Goal: Task Accomplishment & Management: Manage account settings

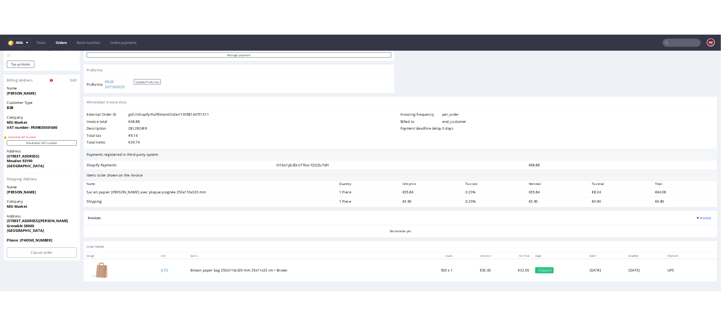
scroll to position [370, 0]
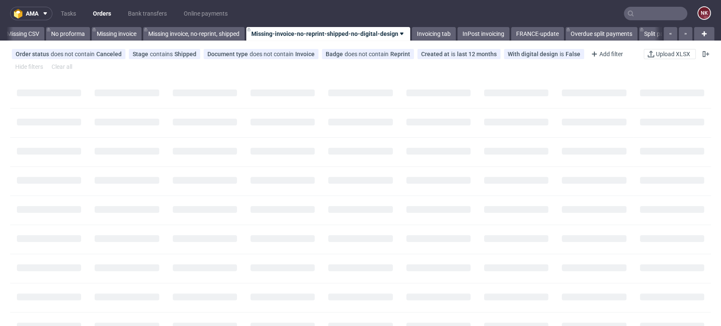
scroll to position [0, 1196]
click at [680, 29] on button "button" at bounding box center [686, 34] width 14 height 14
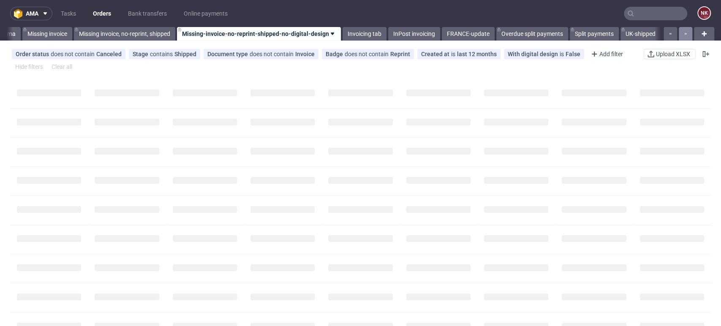
click at [680, 29] on button "button" at bounding box center [686, 34] width 14 height 14
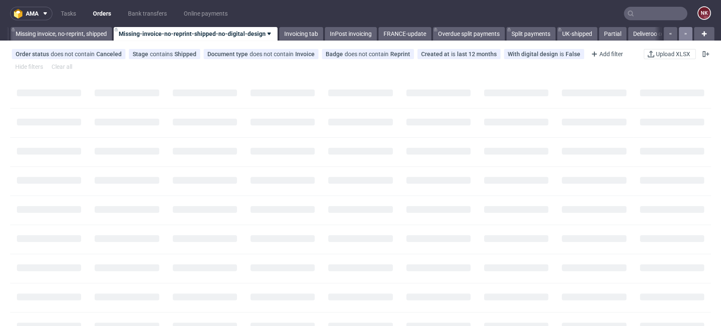
click at [680, 29] on button "button" at bounding box center [686, 34] width 14 height 14
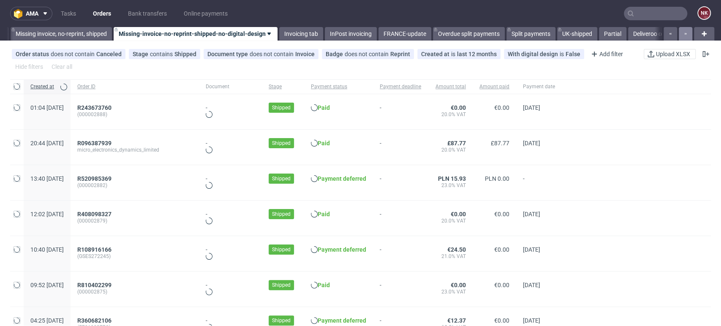
scroll to position [0, 1386]
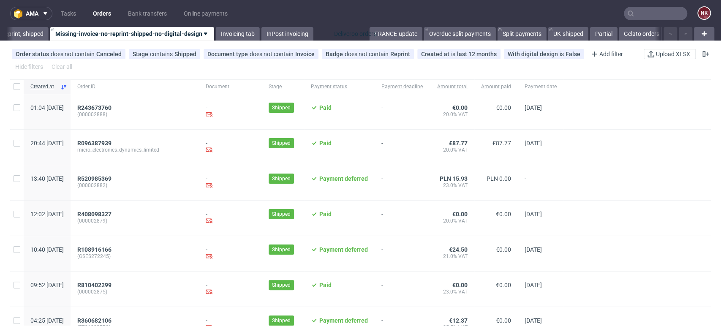
drag, startPoint x: 594, startPoint y: 33, endPoint x: 350, endPoint y: 35, distance: 244.5
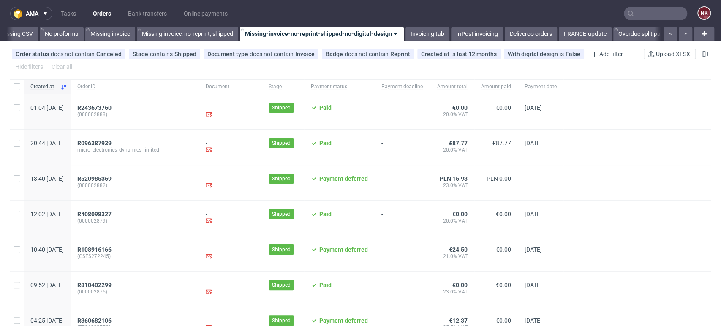
scroll to position [0, 1196]
click at [684, 34] on icon "button" at bounding box center [685, 33] width 3 height 7
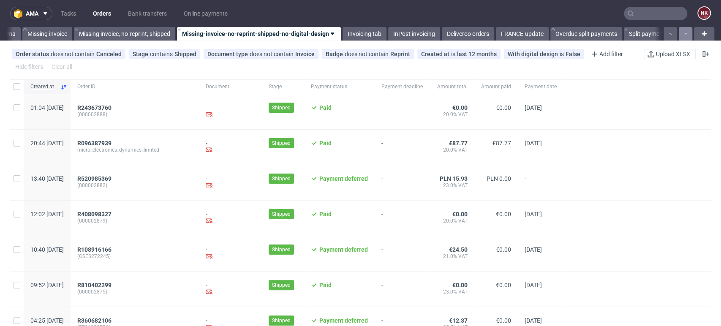
click at [684, 34] on icon "button" at bounding box center [685, 33] width 3 height 7
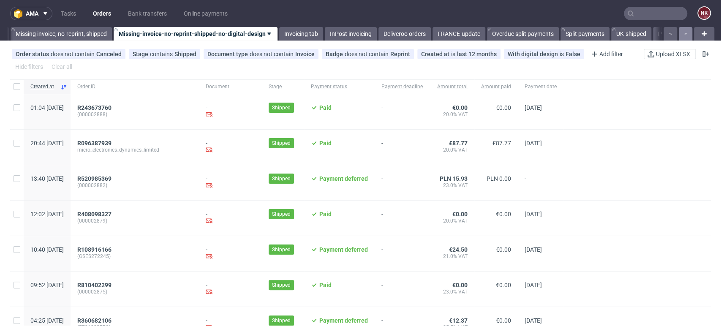
click at [684, 34] on icon "button" at bounding box center [685, 33] width 3 height 7
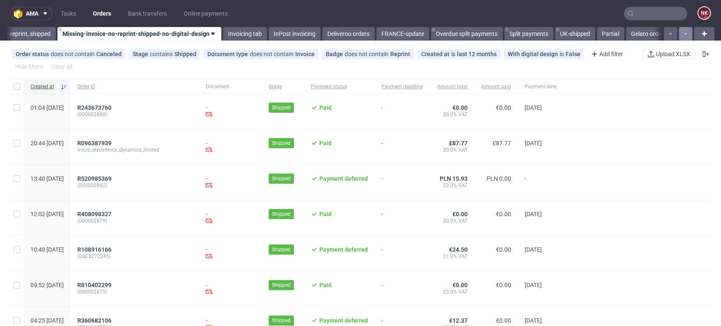
scroll to position [0, 1386]
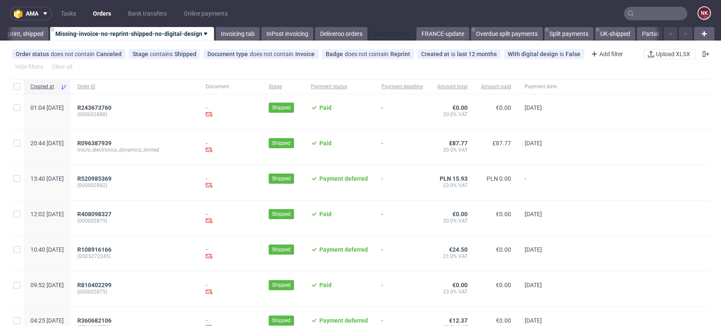
drag, startPoint x: 640, startPoint y: 33, endPoint x: 385, endPoint y: 33, distance: 255.1
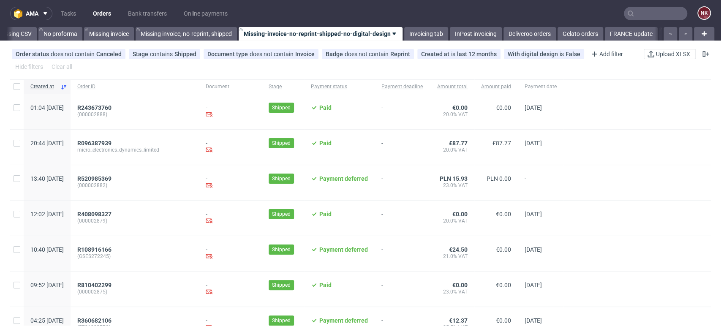
scroll to position [0, 1196]
click at [682, 33] on button "button" at bounding box center [686, 34] width 14 height 14
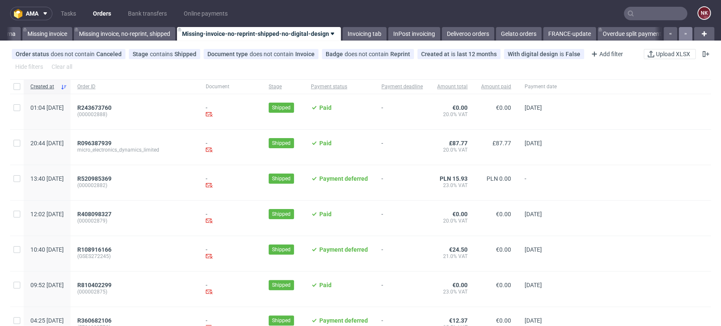
click at [682, 33] on button "button" at bounding box center [686, 34] width 14 height 14
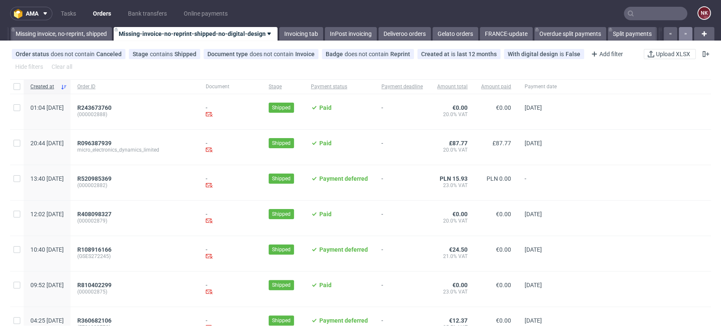
click at [682, 33] on button "button" at bounding box center [686, 34] width 14 height 14
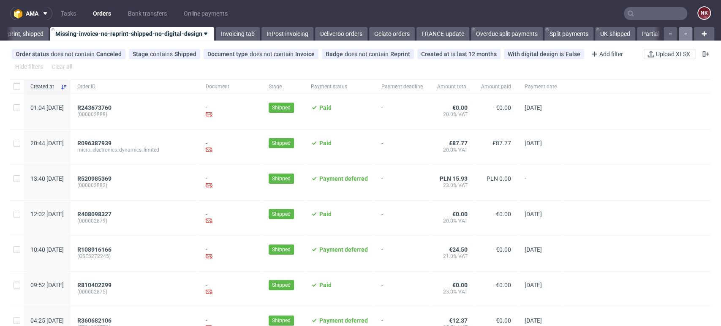
click at [682, 33] on button "button" at bounding box center [686, 34] width 14 height 14
drag, startPoint x: 636, startPoint y: 33, endPoint x: 416, endPoint y: 33, distance: 219.6
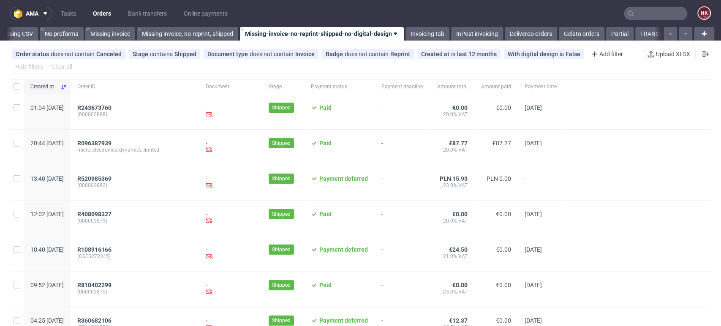
scroll to position [0, 1196]
click at [528, 35] on link "Deliveroo orders" at bounding box center [531, 34] width 52 height 14
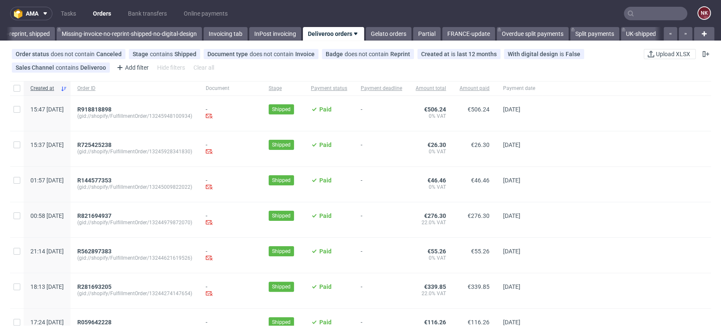
drag, startPoint x: 394, startPoint y: 36, endPoint x: 394, endPoint y: 41, distance: 4.6
click at [394, 36] on link "Gelato orders" at bounding box center [389, 34] width 46 height 14
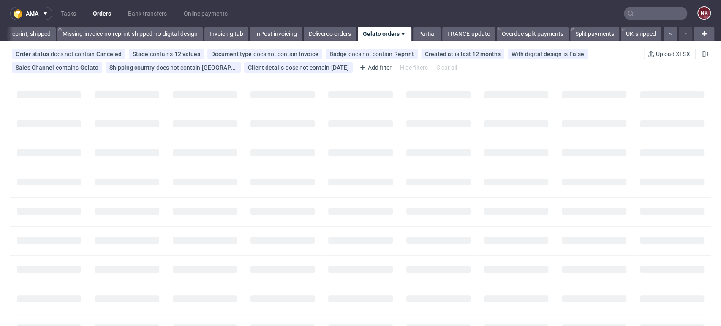
scroll to position [0, 1395]
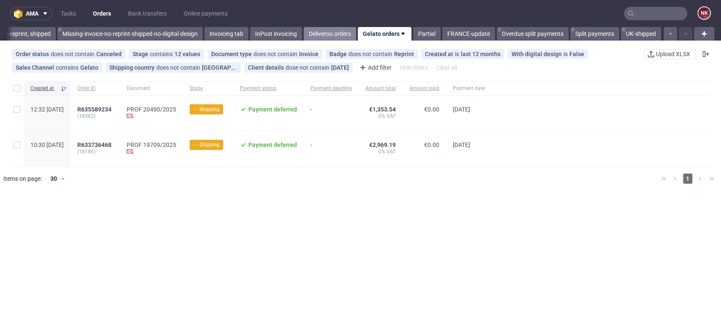
click at [332, 29] on link "Deliveroo orders" at bounding box center [330, 34] width 52 height 14
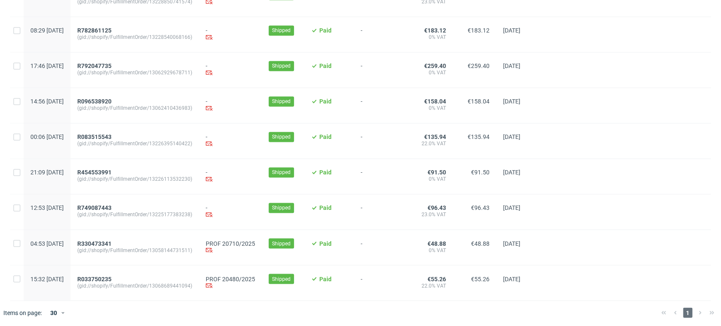
scroll to position [866, 0]
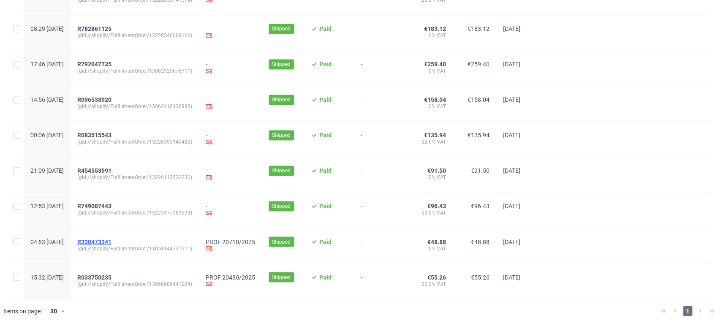
click at [109, 239] on span "R330473341" at bounding box center [94, 241] width 34 height 7
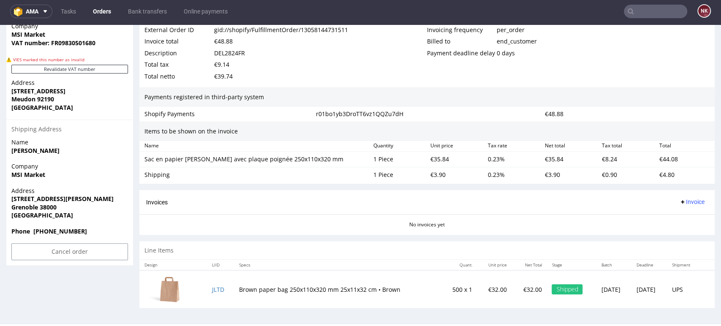
scroll to position [339, 0]
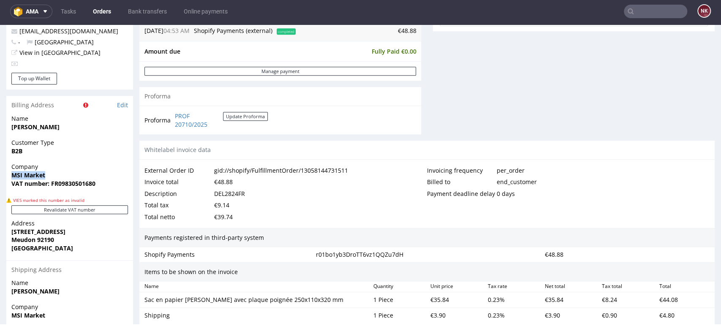
drag, startPoint x: 46, startPoint y: 173, endPoint x: 0, endPoint y: 173, distance: 46.0
click at [0, 173] on div "Order R330473341 (gid://shopify/FulfillmentOrder/13058144731511) 14.09.2025 04:…" at bounding box center [360, 84] width 721 height 755
copy strong "MSI Market"
click at [87, 183] on strong "VAT number: FR09830501680" at bounding box center [53, 183] width 84 height 8
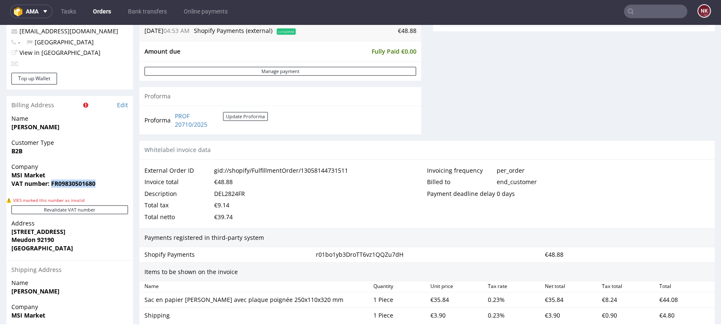
copy strong "FR09830501680"
drag, startPoint x: 53, startPoint y: 231, endPoint x: 10, endPoint y: 231, distance: 43.5
click at [10, 231] on div "Address 7 Rue Du Val Meudon 92190 France" at bounding box center [69, 239] width 127 height 41
copy strong "7 Rue Du Val"
click at [17, 238] on strong "Meudon 92190" at bounding box center [32, 240] width 43 height 8
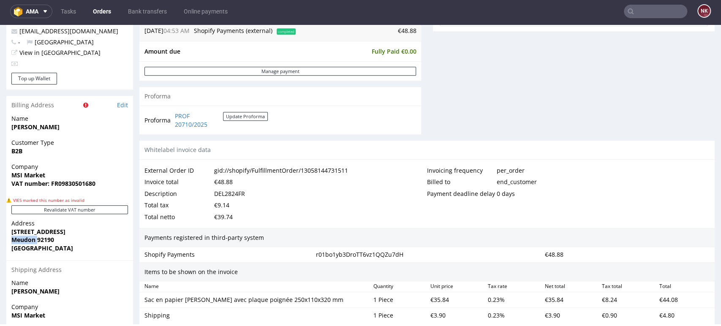
click at [17, 238] on strong "Meudon 92190" at bounding box center [32, 240] width 43 height 8
copy strong "Meudon"
click at [45, 240] on strong "Meudon 92190" at bounding box center [32, 240] width 43 height 8
copy strong "92190"
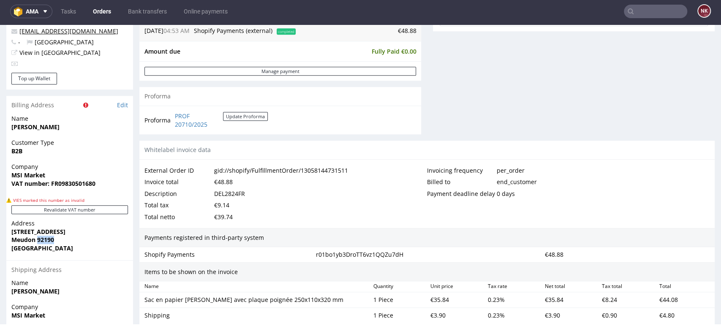
copy strong "92190"
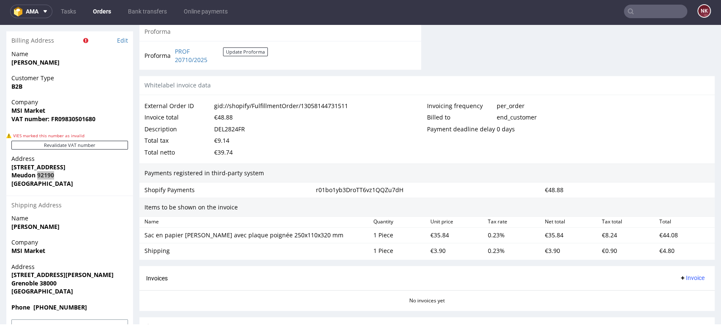
scroll to position [480, 0]
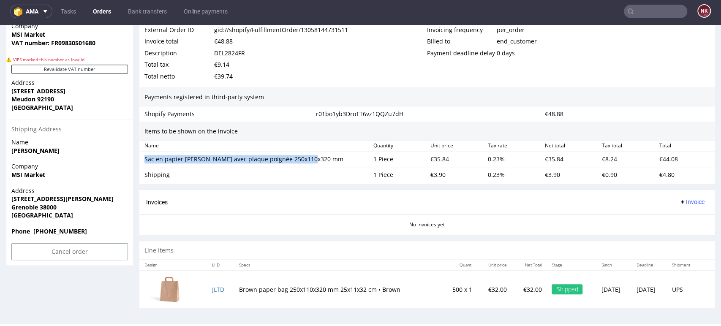
drag, startPoint x: 318, startPoint y: 158, endPoint x: 145, endPoint y: 161, distance: 172.4
click at [145, 161] on div "Sac en papier marron avec plaque poignée 250x110x320 mm" at bounding box center [255, 159] width 222 height 8
copy div "Sac en papier marron avec plaque poignée 250x110x320 mm"
click at [142, 178] on div "Shipping" at bounding box center [255, 175] width 229 height 12
click at [150, 174] on div "Shipping" at bounding box center [255, 175] width 222 height 8
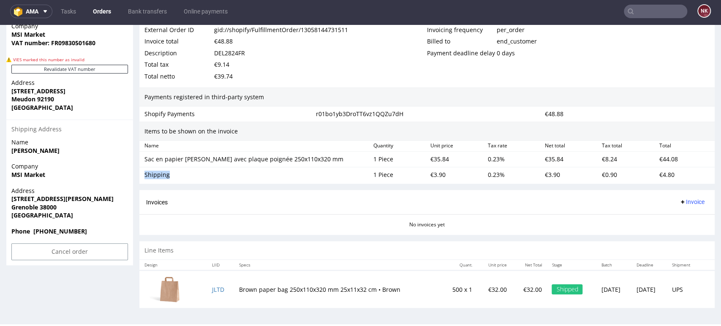
click at [150, 174] on div "Shipping" at bounding box center [255, 175] width 222 height 8
copy div "Shipping"
click at [435, 157] on div "€35.84" at bounding box center [455, 159] width 57 height 12
copy div "35.84"
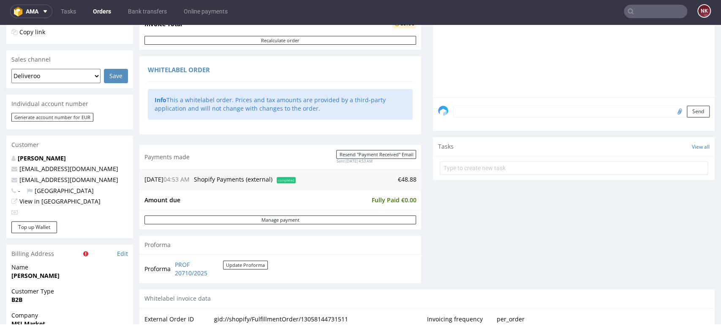
scroll to position [0, 0]
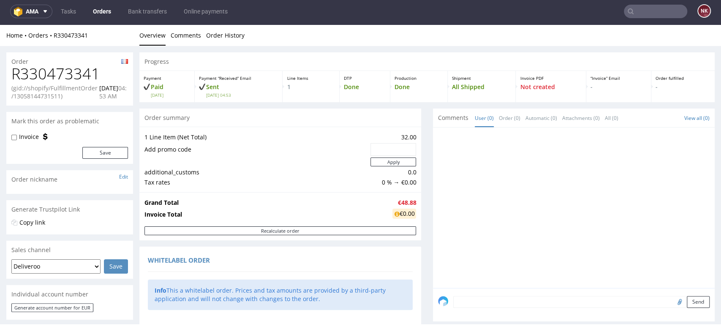
click at [67, 71] on h1 "R330473341" at bounding box center [69, 73] width 117 height 17
copy h1 "R330473341"
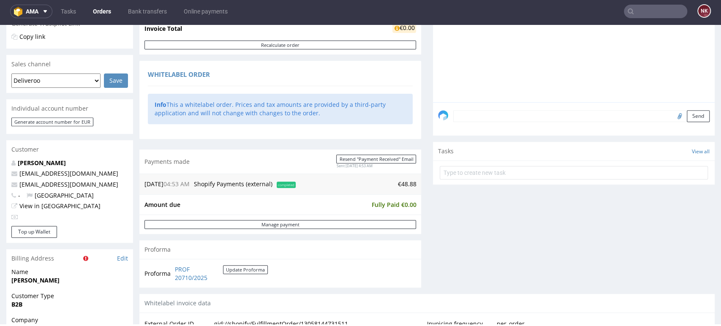
scroll to position [234, 0]
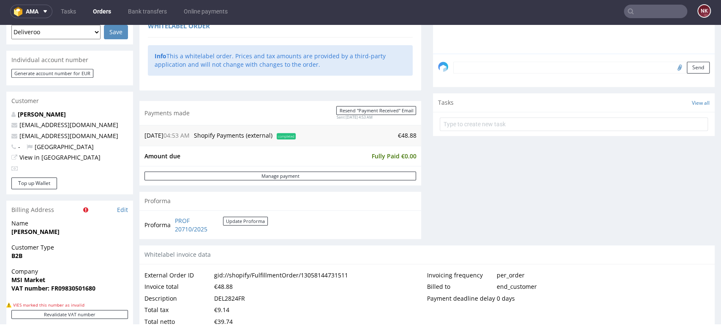
click at [226, 298] on div "DEL2824FR" at bounding box center [229, 299] width 31 height 12
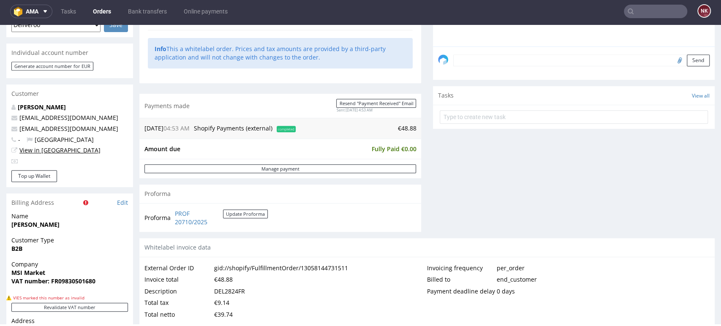
scroll to position [245, 0]
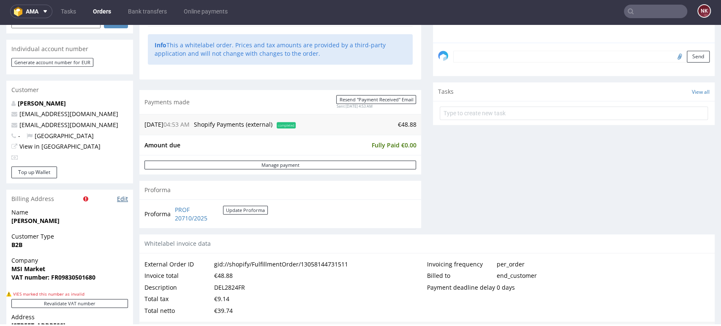
click at [123, 199] on link "Edit" at bounding box center [122, 199] width 11 height 8
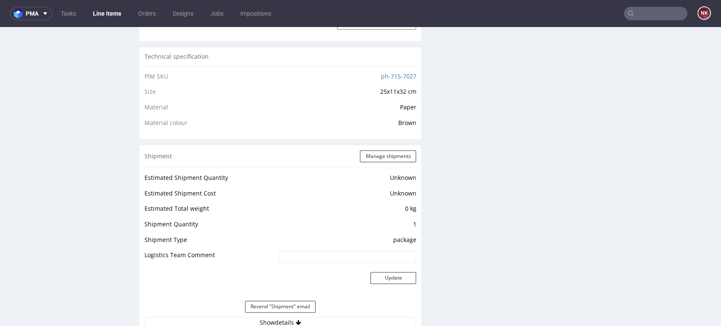
scroll to position [751, 0]
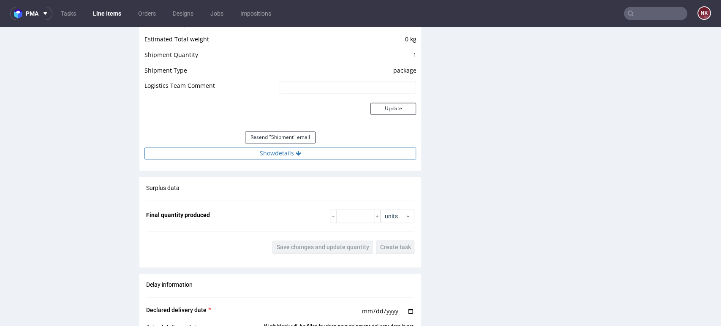
click at [288, 151] on button "Show details" at bounding box center [280, 153] width 272 height 12
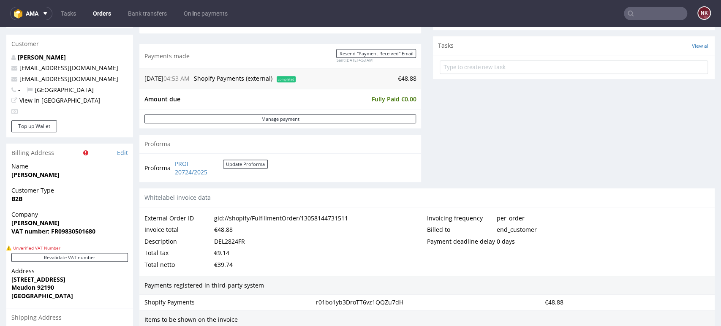
scroll to position [375, 0]
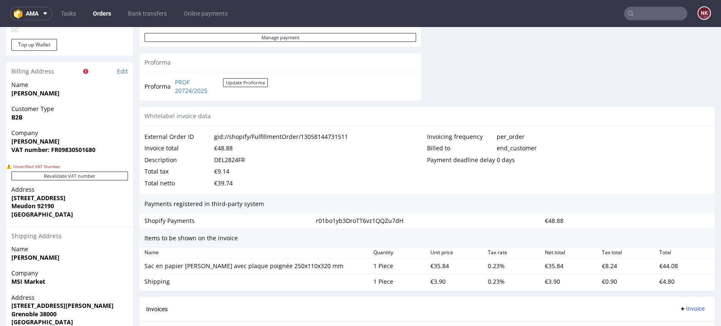
click at [235, 153] on div "Invoice total €48.88" at bounding box center [285, 148] width 283 height 12
click at [234, 158] on div "DEL2824FR" at bounding box center [229, 160] width 31 height 12
copy div "DEL2824FR"
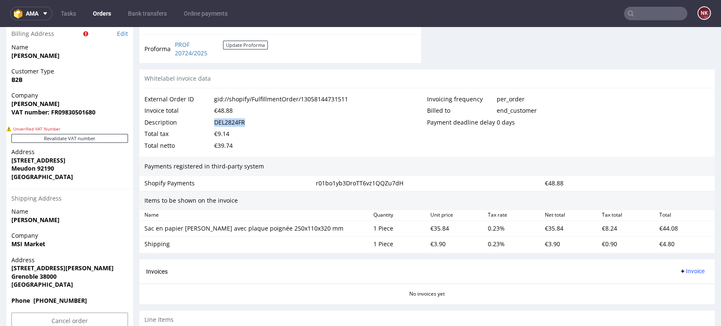
scroll to position [480, 0]
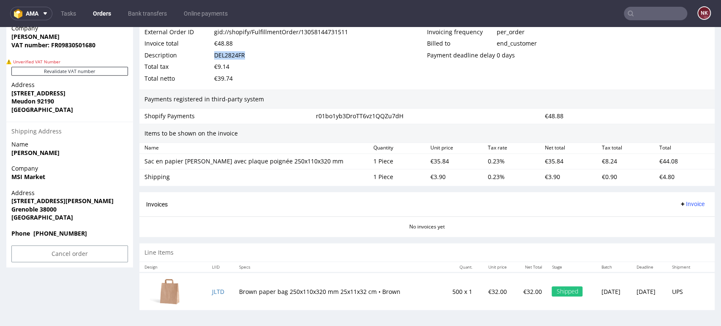
click at [686, 205] on span "Invoice" at bounding box center [691, 204] width 25 height 7
click at [680, 233] on span "Upload" at bounding box center [677, 237] width 41 height 8
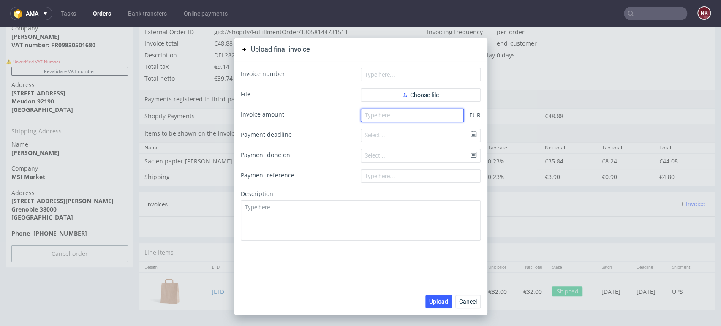
click at [435, 117] on input "number" at bounding box center [412, 116] width 103 height 14
drag, startPoint x: 397, startPoint y: 115, endPoint x: 318, endPoint y: 116, distance: 78.6
click at [318, 116] on div "Invoice amount EUR" at bounding box center [361, 116] width 240 height 14
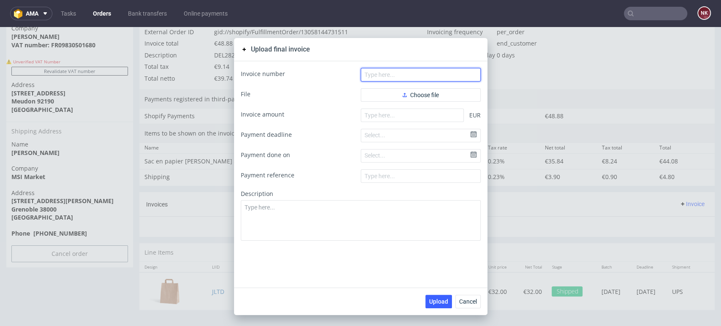
click at [432, 74] on input "text" at bounding box center [421, 75] width 120 height 14
paste input "DEL2824FR"
type input "DEL2824FR"
drag, startPoint x: 362, startPoint y: 77, endPoint x: 303, endPoint y: 77, distance: 59.6
click at [304, 77] on div "Invoice number DEL2824FR" at bounding box center [361, 75] width 240 height 14
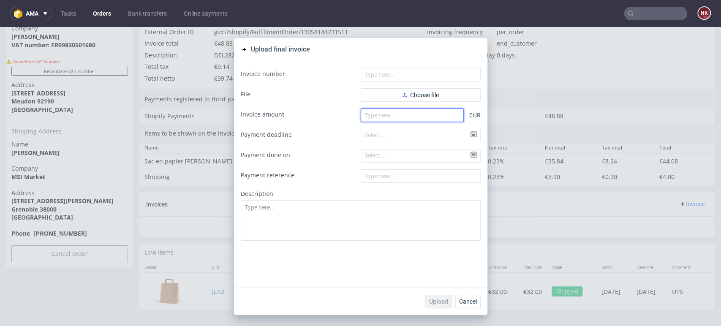
click at [416, 114] on input "number" at bounding box center [412, 116] width 103 height 14
type input "48.88"
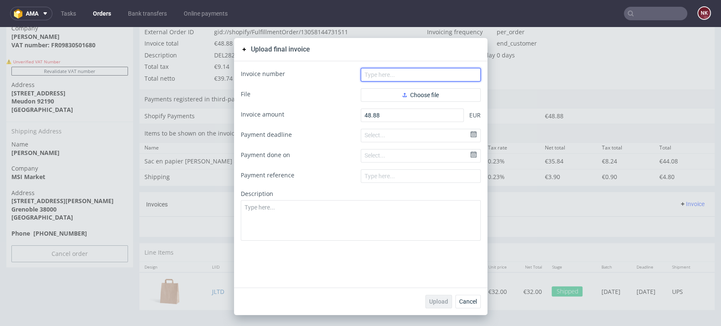
click at [393, 71] on input "text" at bounding box center [421, 75] width 120 height 14
paste input "FV 1512/9/2025"
type input "FV 1512/9/2025"
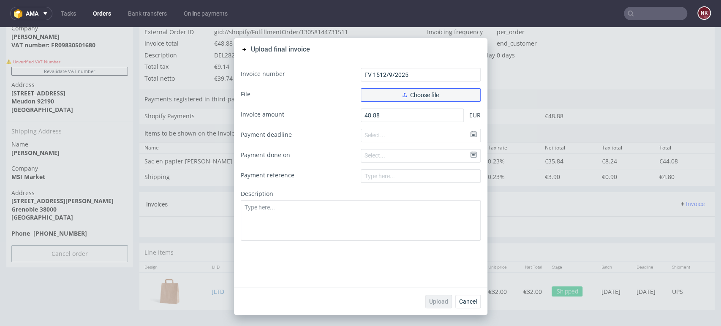
click at [390, 96] on button "Choose file" at bounding box center [421, 95] width 120 height 14
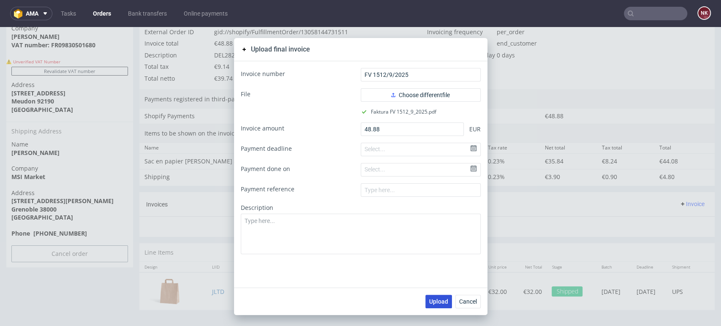
click at [439, 303] on span "Upload" at bounding box center [438, 302] width 19 height 6
click at [470, 303] on span "Cancel" at bounding box center [468, 302] width 18 height 6
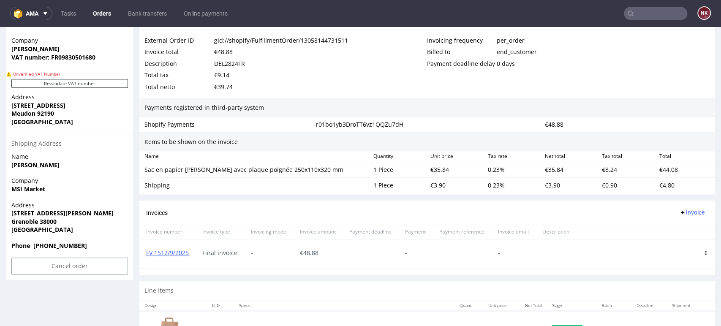
scroll to position [506, 0]
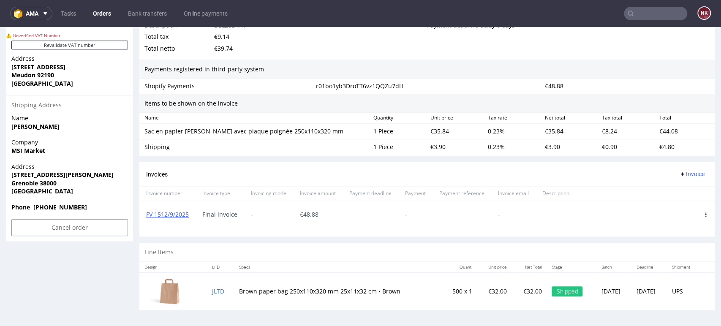
click at [683, 80] on div "€48.88" at bounding box center [626, 86] width 171 height 12
click at [672, 81] on div "€48.88" at bounding box center [626, 86] width 171 height 12
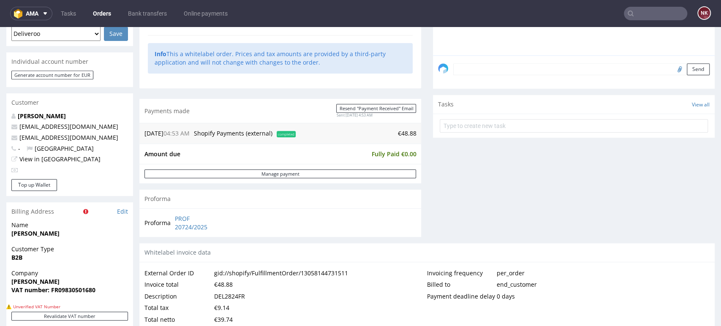
scroll to position [84, 0]
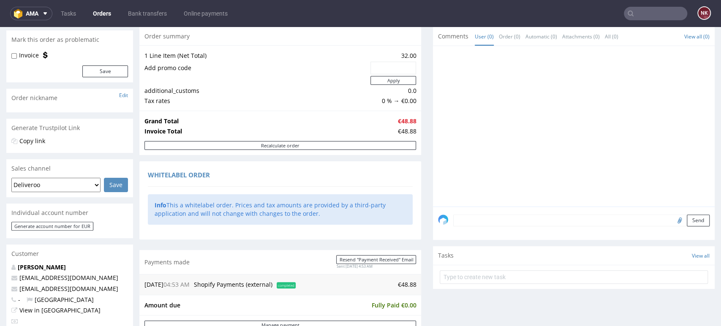
click at [102, 12] on link "Orders" at bounding box center [102, 14] width 28 height 14
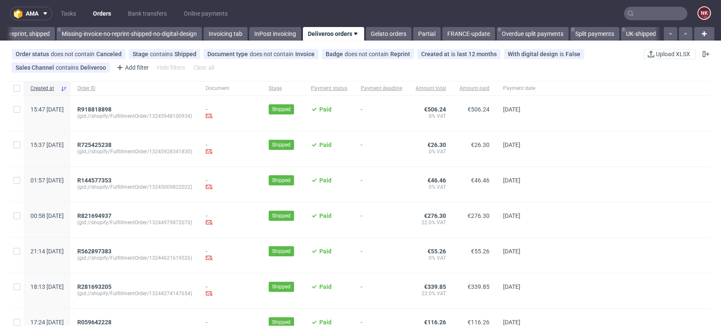
scroll to position [0, 1392]
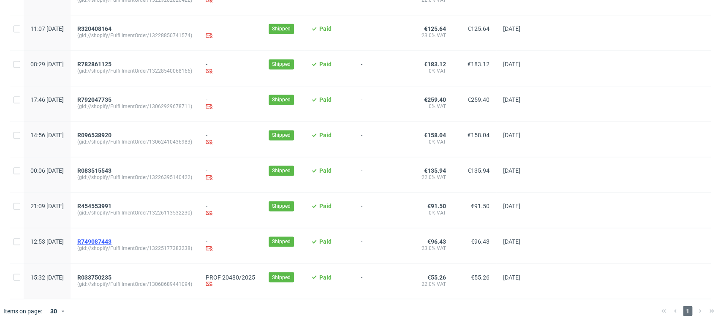
click at [111, 239] on span "R749087443" at bounding box center [94, 241] width 34 height 7
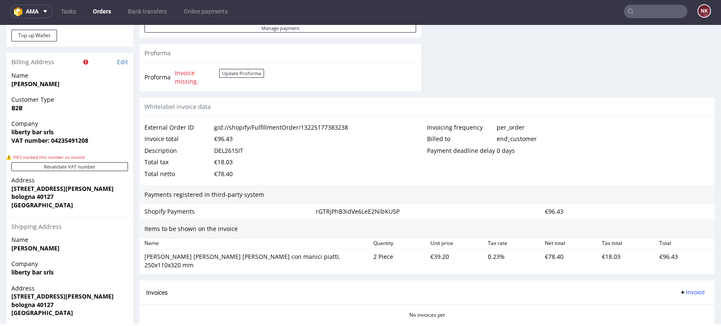
scroll to position [422, 0]
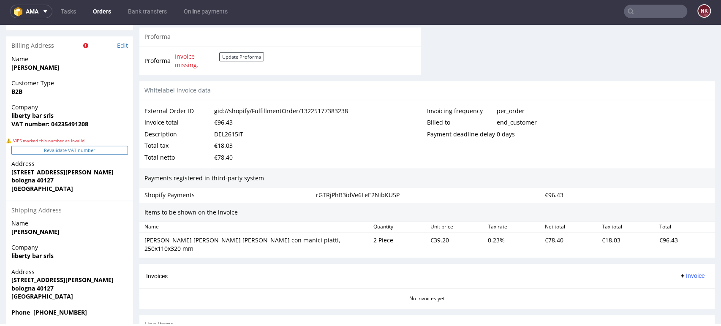
click at [53, 148] on button "Revalidate VAT number" at bounding box center [69, 150] width 117 height 9
drag, startPoint x: 66, startPoint y: 113, endPoint x: 1, endPoint y: 117, distance: 65.2
click at [1, 117] on div "Order R749087443 (gid://shopify/FulfillmentOrder/13225177383238) 14.09.2025 12:…" at bounding box center [360, 21] width 721 height 748
copy strong "liberty bar srls"
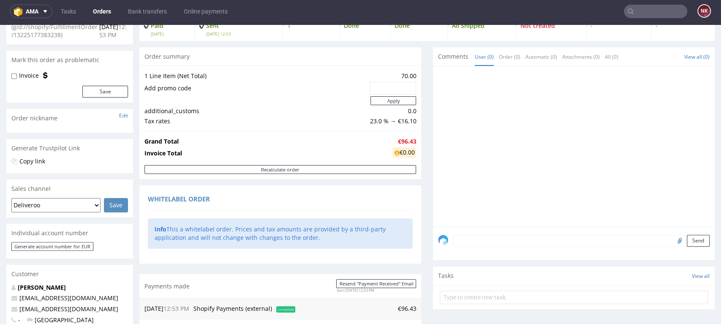
scroll to position [0, 0]
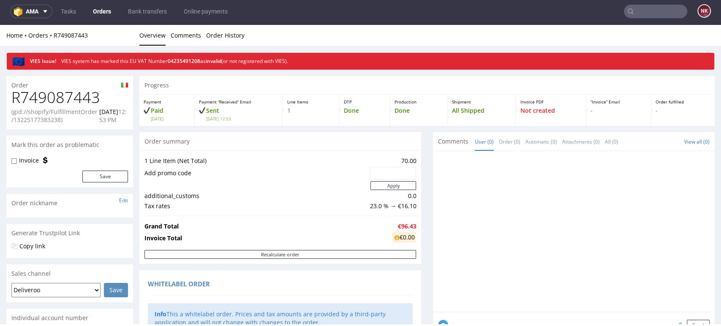
click at [83, 102] on h1 "R749087443" at bounding box center [69, 97] width 117 height 17
copy h1 "R749087443"
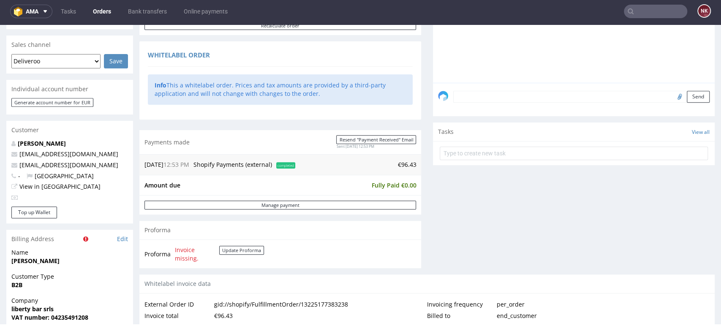
scroll to position [328, 0]
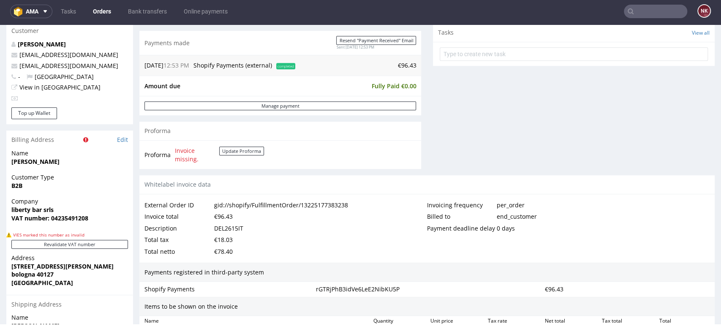
click at [234, 227] on div "DEL2615IT" at bounding box center [228, 229] width 29 height 12
copy div "DEL2615IT"
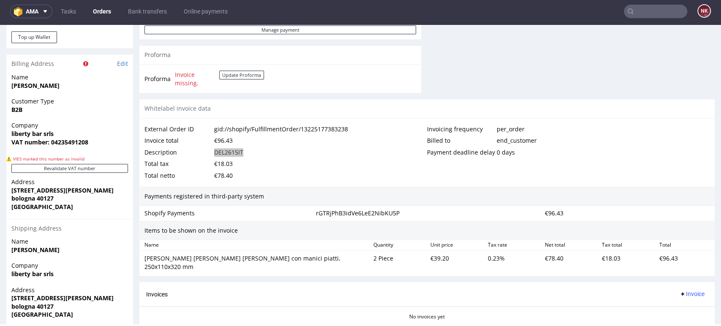
scroll to position [488, 0]
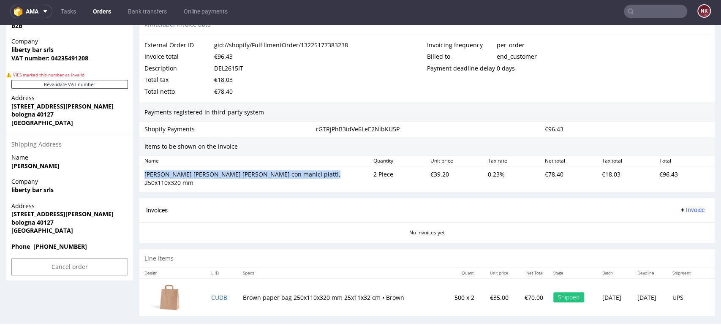
drag, startPoint x: 320, startPoint y: 174, endPoint x: 146, endPoint y: 175, distance: 174.4
click at [146, 175] on div "Sacchetti di carta marroni con manici piatti, 250x110x320 mm" at bounding box center [255, 178] width 222 height 16
copy div "Sacchetti di carta marroni con manici piatti, 250x110x320 mm"
click at [433, 175] on div "€39.20" at bounding box center [455, 179] width 57 height 20
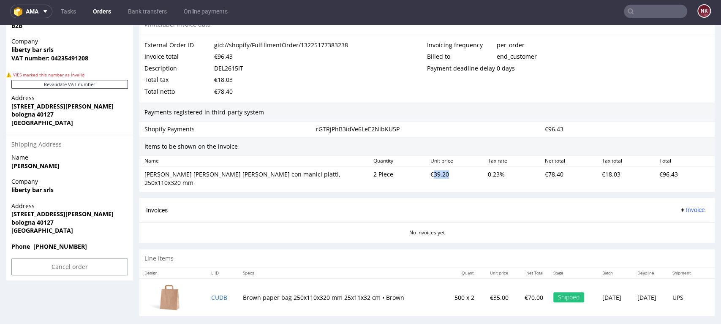
copy div "39.20"
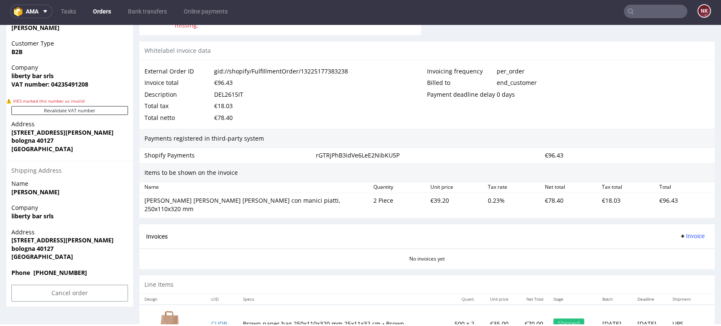
scroll to position [394, 0]
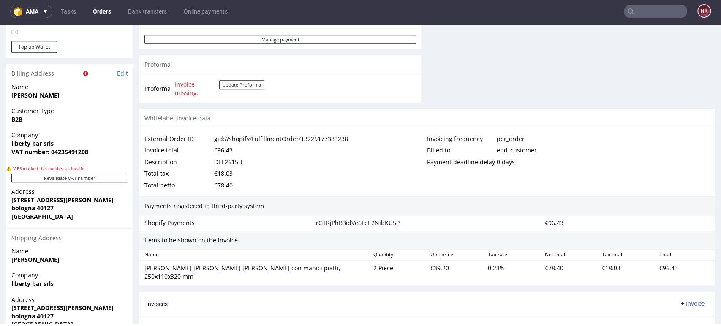
click at [223, 152] on div "€96.43" at bounding box center [223, 150] width 19 height 12
copy div "96.43"
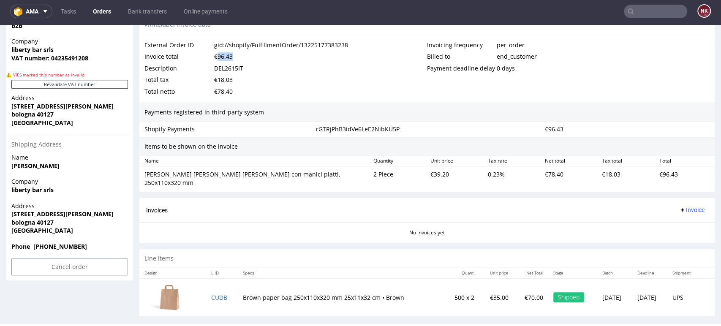
click at [680, 207] on span "Invoice" at bounding box center [691, 210] width 25 height 7
click at [671, 234] on span "Upload" at bounding box center [677, 234] width 41 height 8
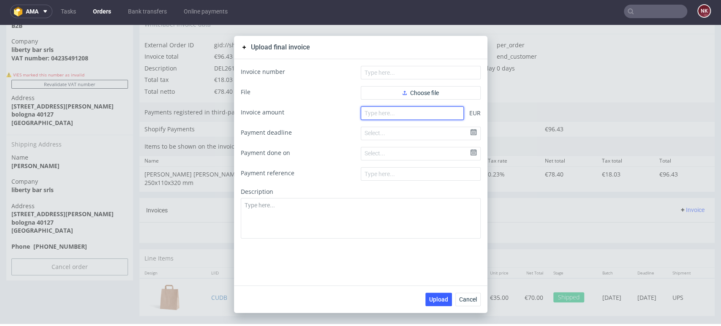
click at [393, 111] on input "number" at bounding box center [412, 113] width 103 height 14
paste input "96.43"
type input "96.43"
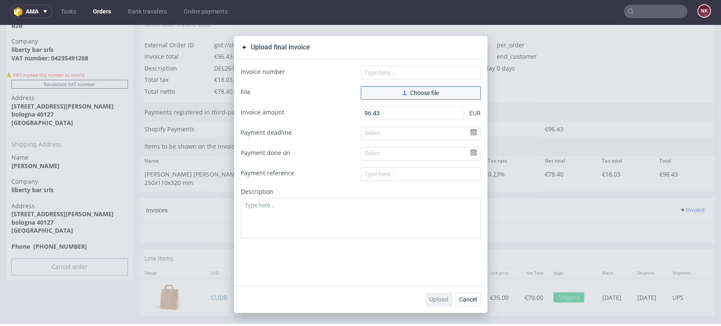
click at [389, 96] on button "Choose file" at bounding box center [421, 93] width 120 height 14
click at [440, 88] on button "Choose file" at bounding box center [421, 93] width 120 height 14
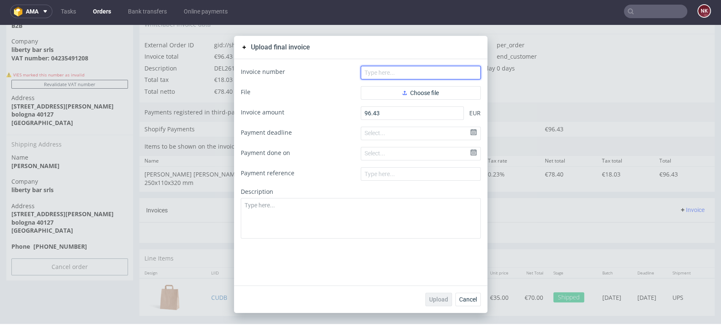
click at [439, 70] on input "text" at bounding box center [421, 73] width 120 height 14
type input "FV 1513/9/2025"
click at [416, 100] on form "Invoice number FV 1513/9/2025 File Choose file Invoice amount 96.43 EUR Payment…" at bounding box center [361, 152] width 240 height 173
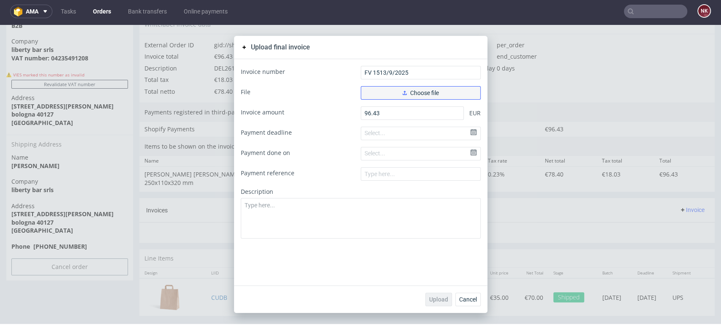
click at [420, 93] on span "Choose file" at bounding box center [420, 93] width 36 height 6
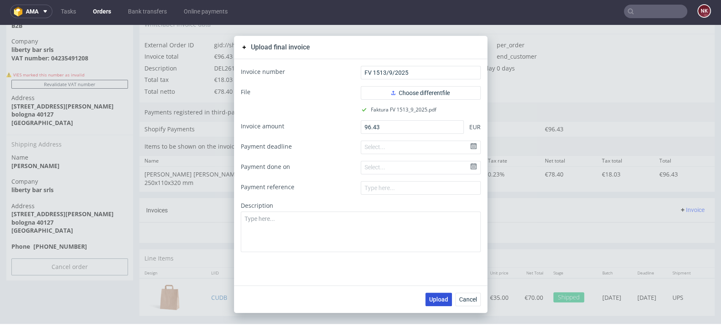
click at [435, 294] on button "Upload" at bounding box center [438, 300] width 27 height 14
click at [464, 298] on span "Cancel" at bounding box center [468, 299] width 18 height 6
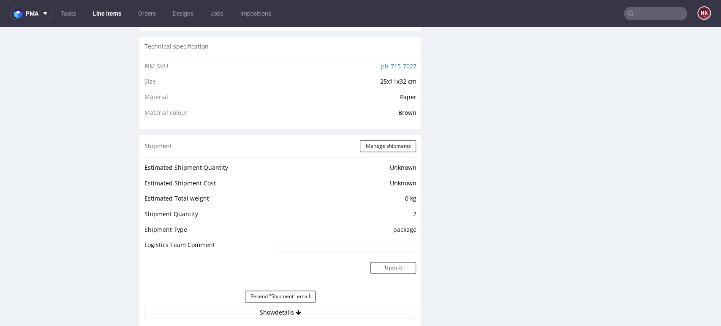
scroll to position [704, 0]
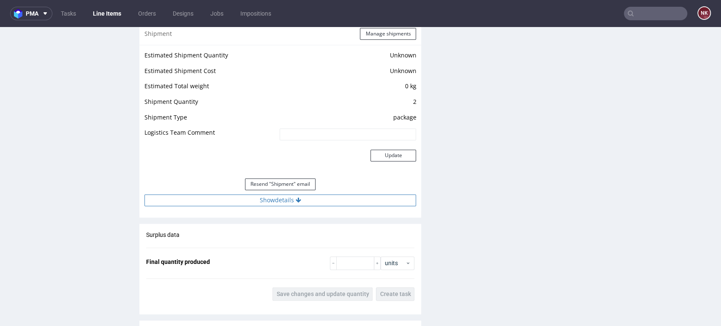
click at [324, 201] on button "Show details" at bounding box center [280, 200] width 272 height 12
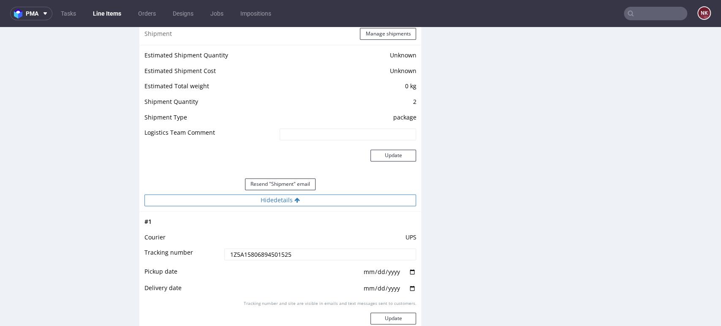
scroll to position [751, 0]
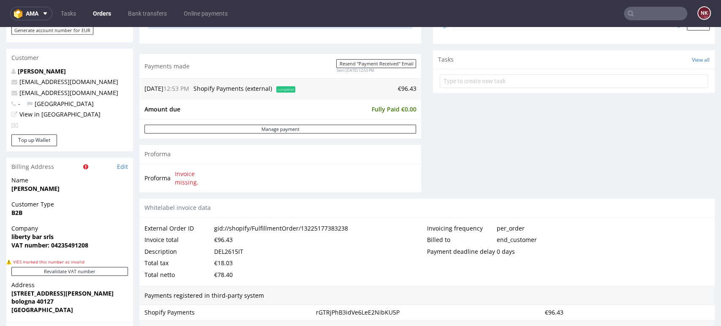
scroll to position [375, 0]
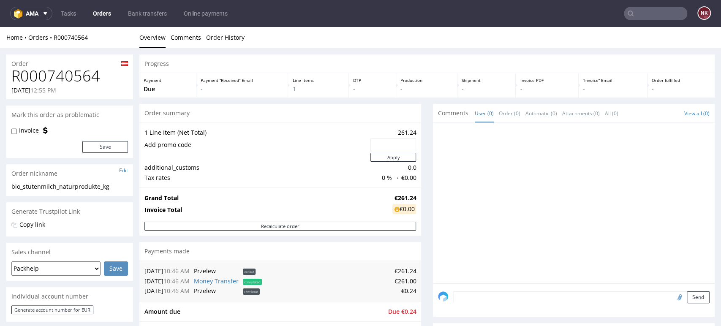
click at [675, 97] on div "Order fulfilled -" at bounding box center [680, 85] width 67 height 24
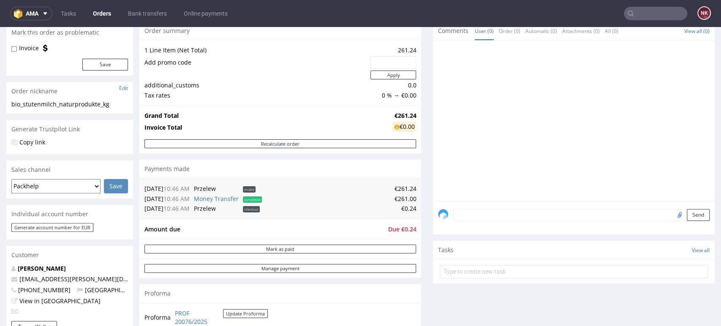
scroll to position [141, 0]
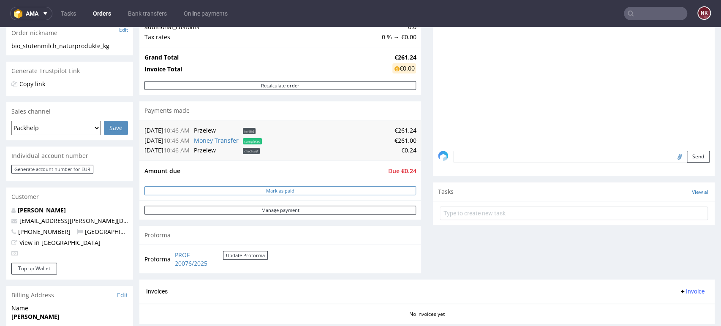
click at [279, 194] on button "Mark as paid" at bounding box center [280, 190] width 272 height 9
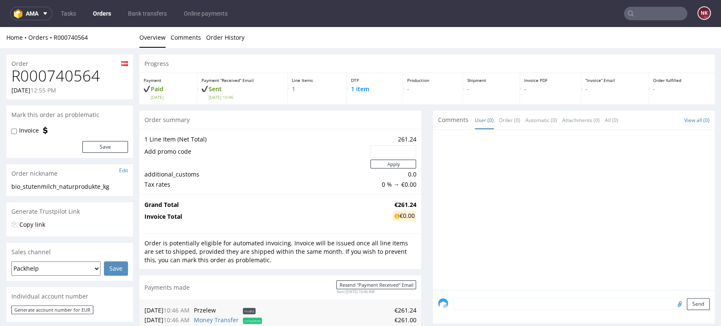
scroll to position [0, 0]
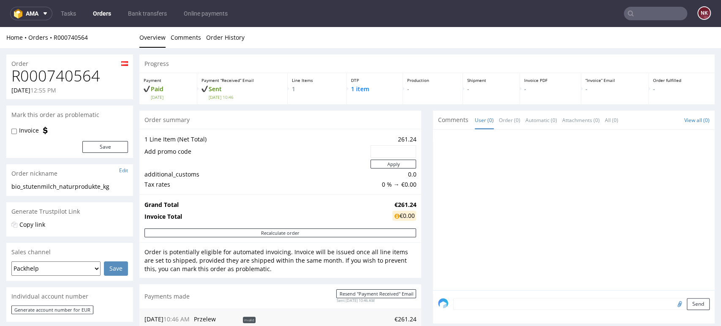
click at [685, 200] on div at bounding box center [576, 212] width 277 height 155
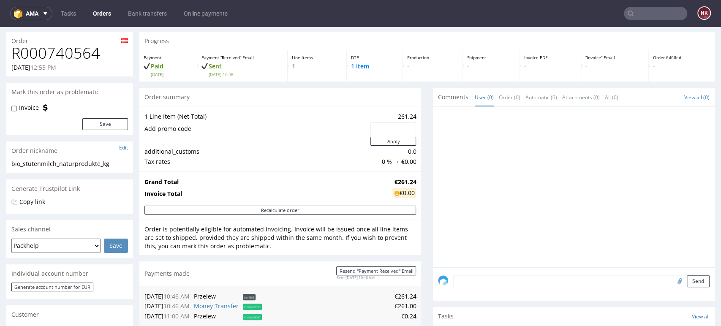
scroll to position [234, 0]
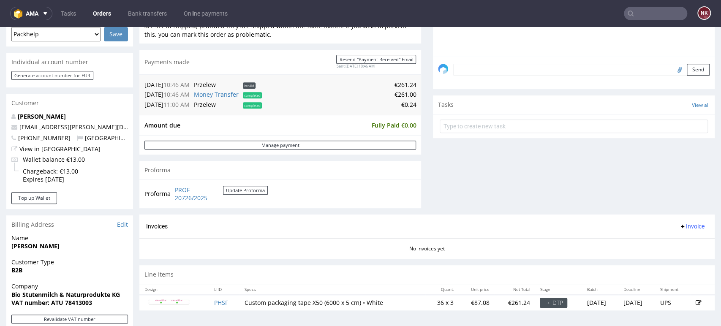
click at [394, 182] on div "Proforma PROF 20726/2025 Update Proforma" at bounding box center [280, 193] width 282 height 29
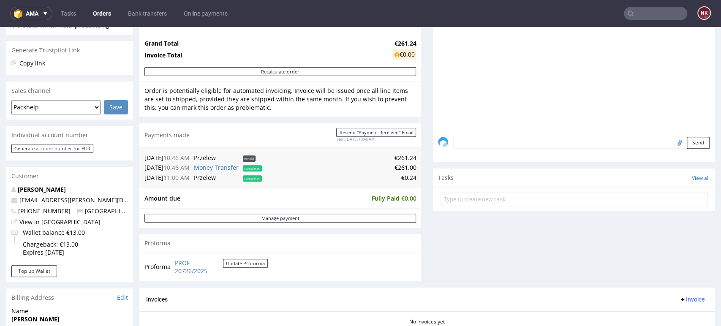
scroll to position [47, 0]
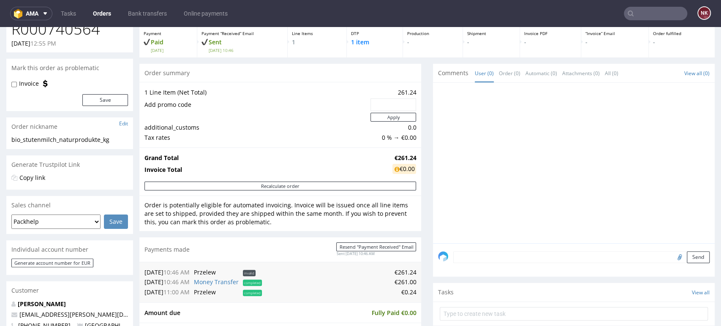
click at [34, 80] on label "Invoice" at bounding box center [29, 83] width 20 height 8
click at [17, 81] on input "Invoice" at bounding box center [13, 84] width 5 height 7
checkbox input "true"
click at [109, 101] on button "Save" at bounding box center [105, 100] width 46 height 12
click at [402, 292] on td "€0.24" at bounding box center [340, 292] width 152 height 10
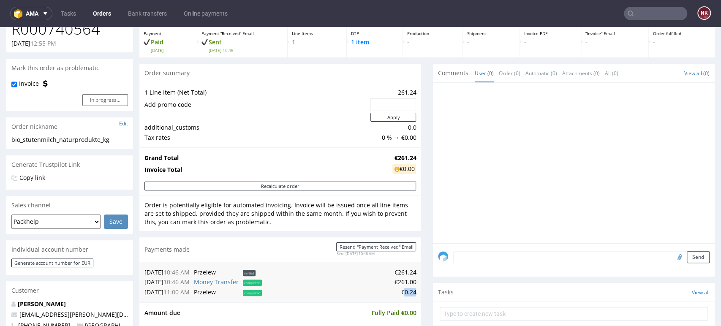
click at [402, 292] on td "€0.24" at bounding box center [340, 292] width 152 height 10
copy td "0.24"
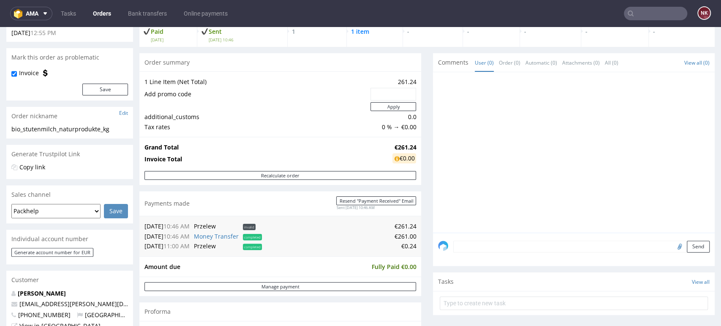
scroll to position [141, 0]
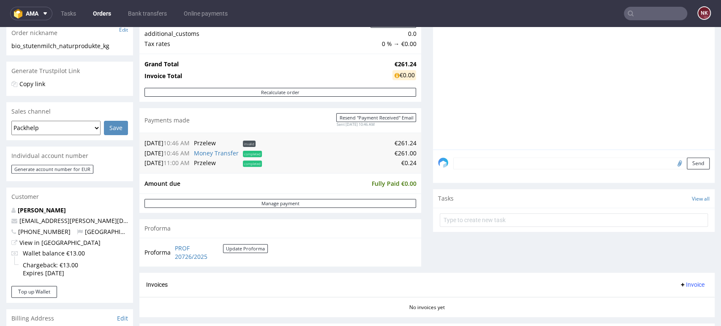
click at [691, 246] on div "Comments User (0) Order (0) Automatic (0) Attachments (0) All (0) View all (0) …" at bounding box center [574, 121] width 282 height 303
click at [422, 244] on div "Progress Payment Paid Fri 26 Sep Payment “Received” Email Sent Fri 19 Sep 10:46…" at bounding box center [426, 144] width 575 height 461
click at [678, 72] on div at bounding box center [576, 71] width 277 height 155
click at [684, 125] on div at bounding box center [576, 71] width 277 height 155
click at [635, 9] on input "text" at bounding box center [655, 14] width 63 height 14
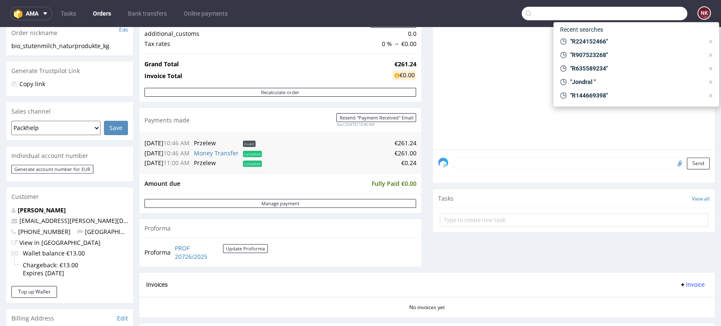
paste input "satisfy"
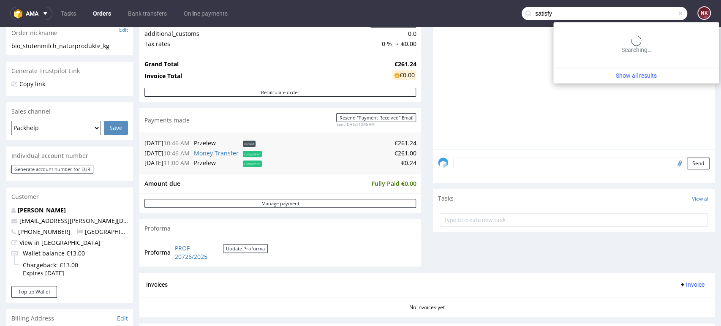
type input "satisfy"
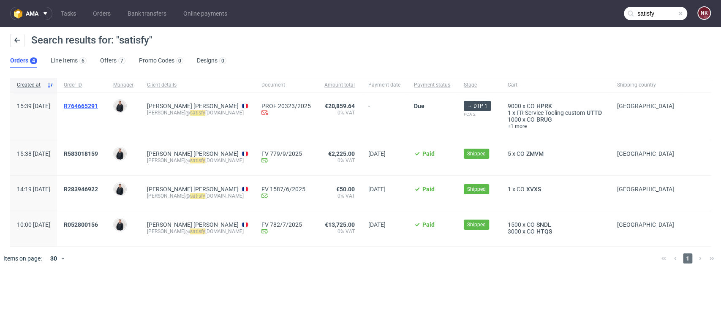
click at [98, 103] on span "R764665291" at bounding box center [81, 106] width 34 height 7
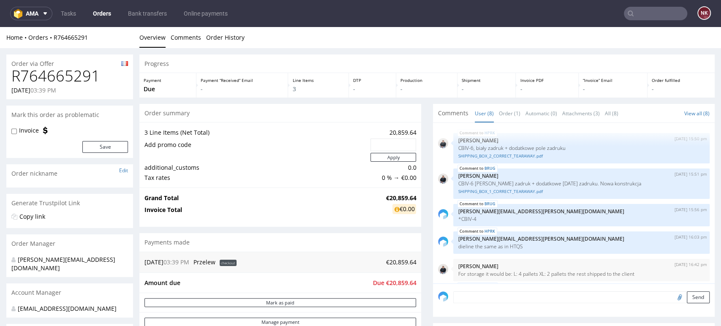
scroll to position [93, 0]
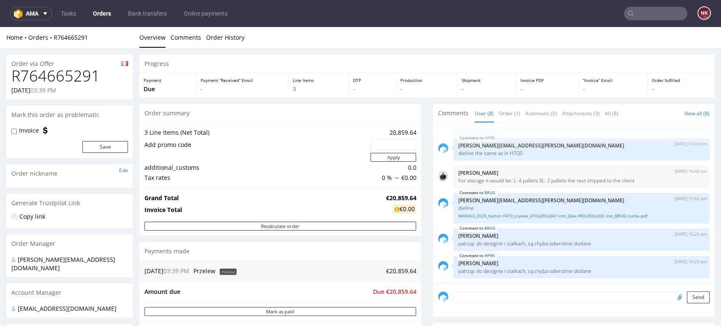
click at [52, 150] on div "Save" at bounding box center [69, 147] width 117 height 12
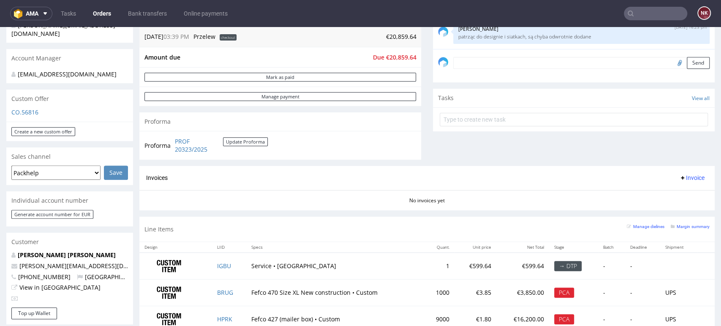
click at [677, 148] on div "Comments User (8) Order (1) Automatic (0) Attachments (3) All (8) View all (8) …" at bounding box center [574, 17] width 282 height 296
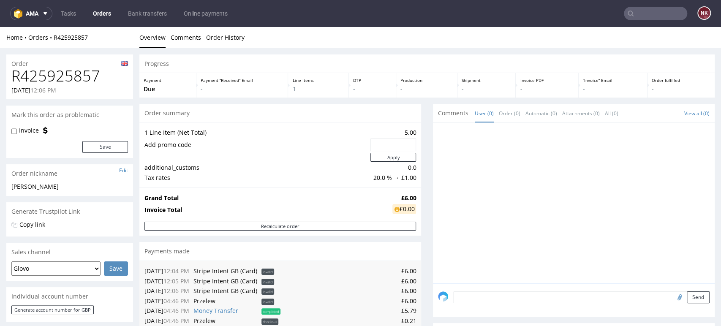
click at [691, 63] on div "Progress" at bounding box center [426, 63] width 575 height 19
